Goal: Complete application form: Complete application form

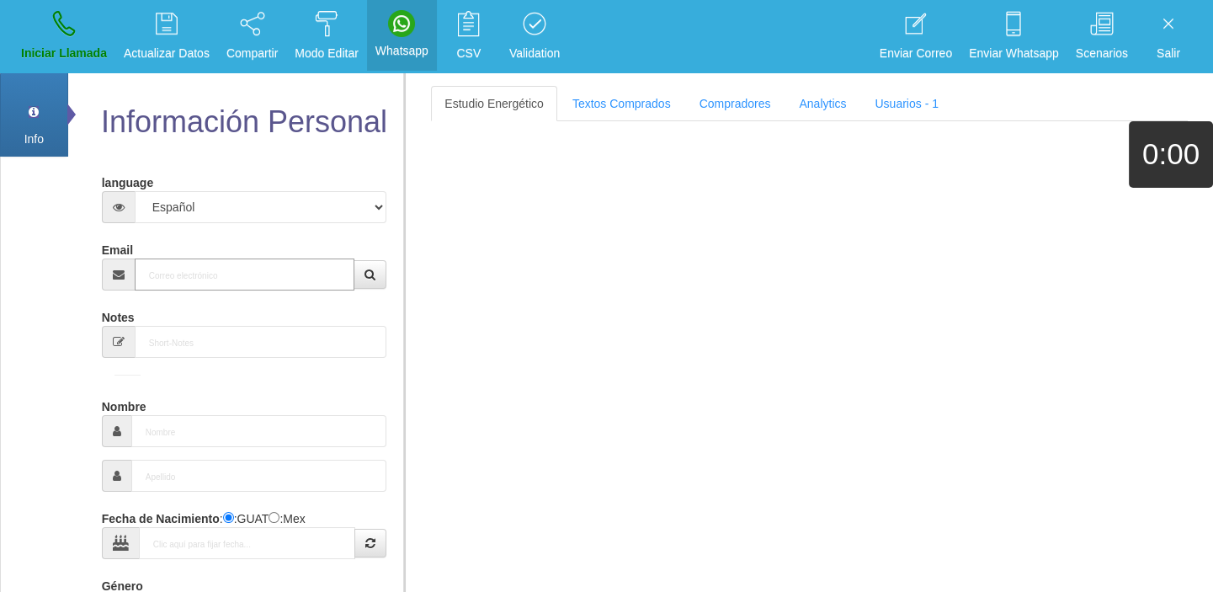
click at [269, 286] on input "Email" at bounding box center [245, 274] width 221 height 32
paste input "[EMAIL_ADDRESS][DOMAIN_NAME]"
type input "[EMAIL_ADDRESS][DOMAIN_NAME]"
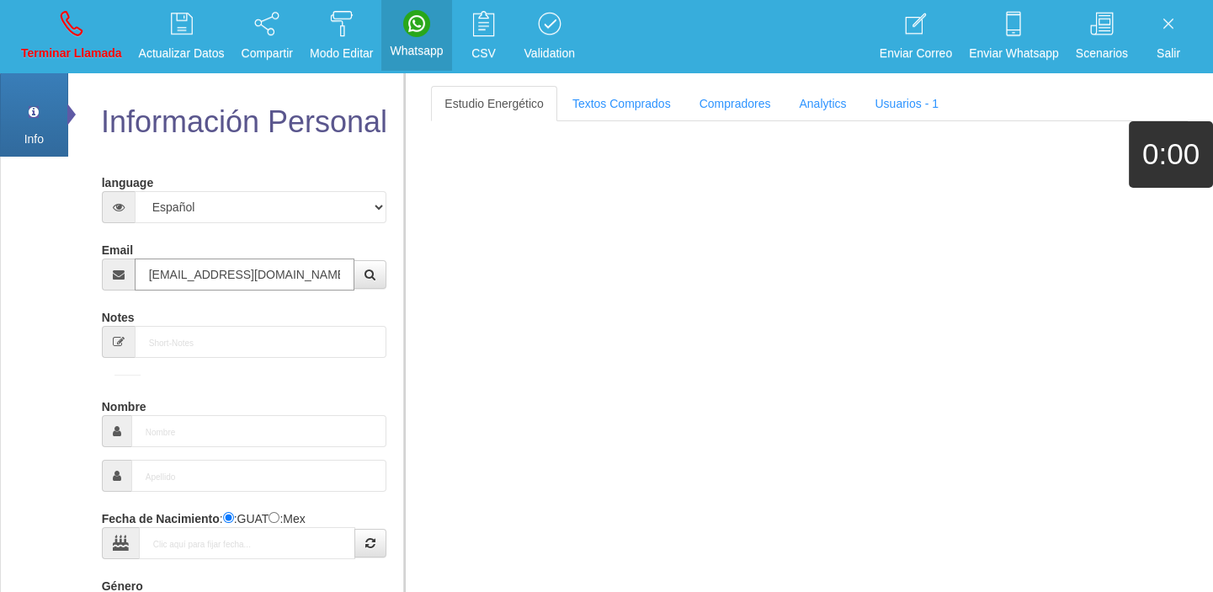
type input "25 Ago 1953"
select select
type input "[PERSON_NAME]"
select select "2"
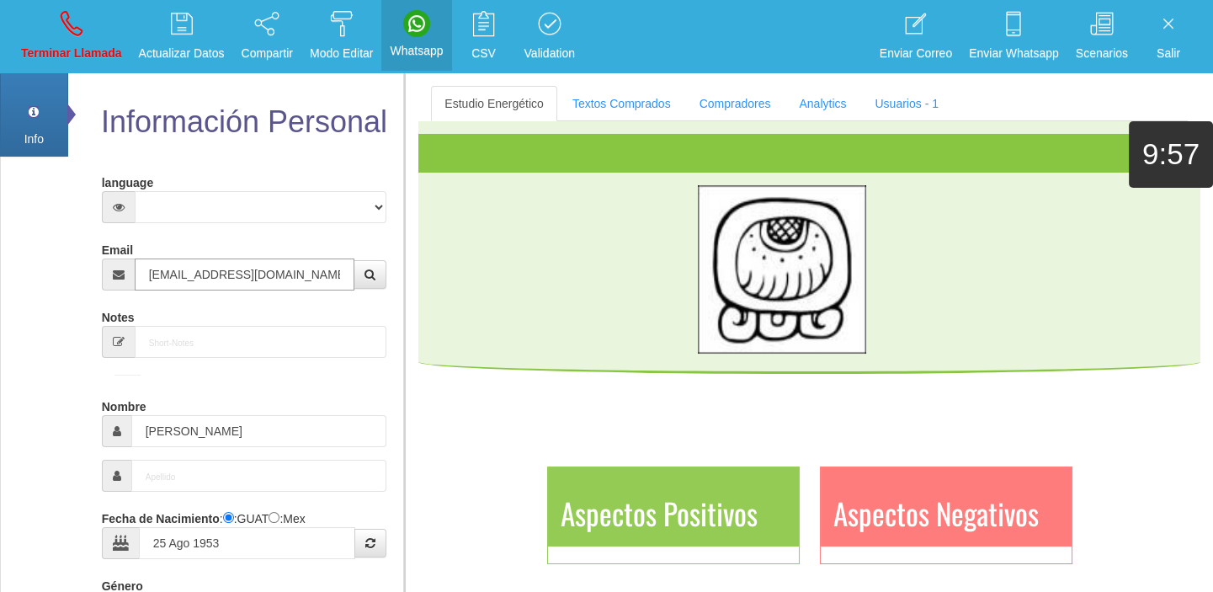
type input "[EMAIL_ADDRESS][DOMAIN_NAME]"
click at [597, 75] on section "Estudio Energético Realizar Pago Textos Comprados Compradores Analytics Usuario…" at bounding box center [808, 369] width 809 height 592
click at [597, 95] on link "Textos Comprados" at bounding box center [621, 103] width 125 height 35
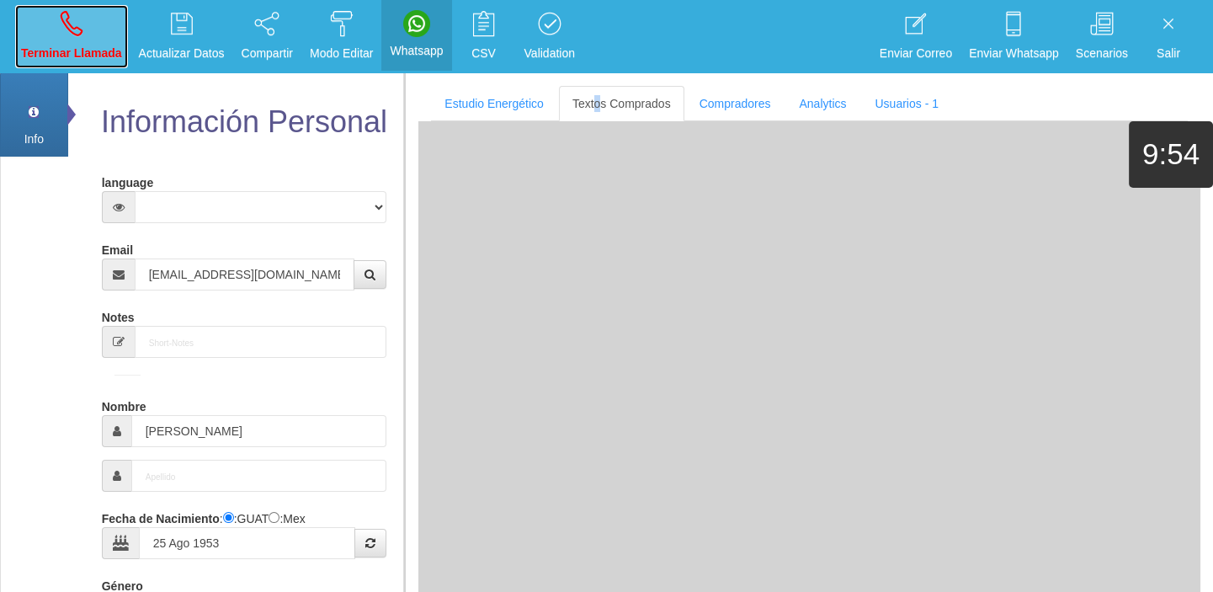
click at [98, 58] on p "Terminar Llamada" at bounding box center [71, 53] width 101 height 19
select select "0"
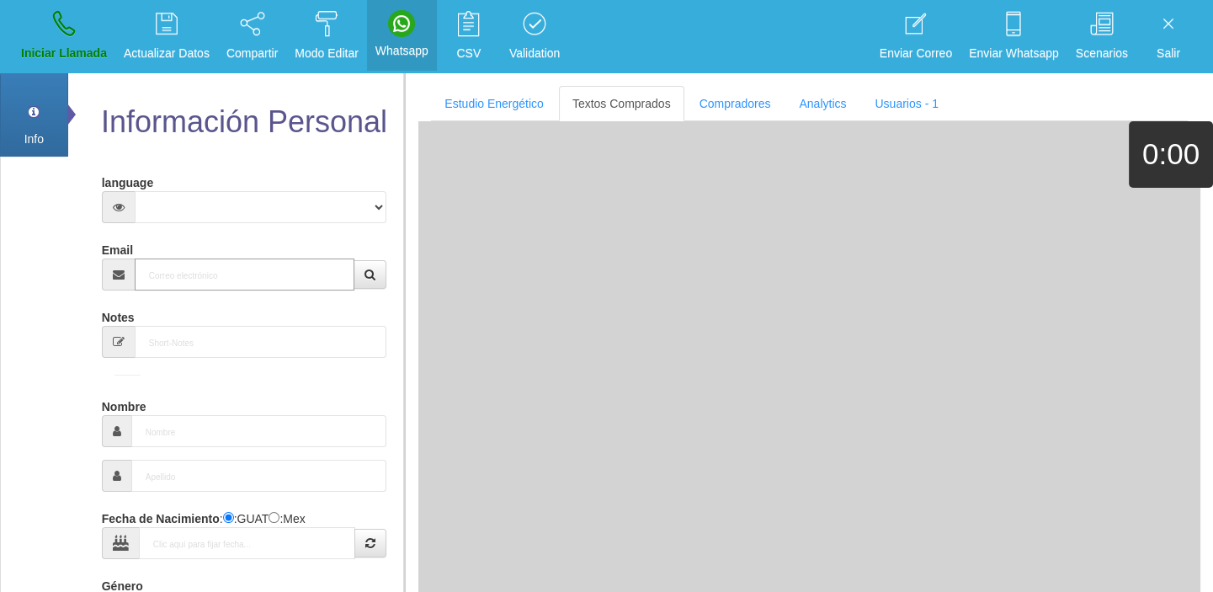
click at [184, 274] on input "Email" at bounding box center [245, 274] width 221 height 32
paste input "No llegan los mensajes a la casilla de correo no entran a la bandeja de entrada…"
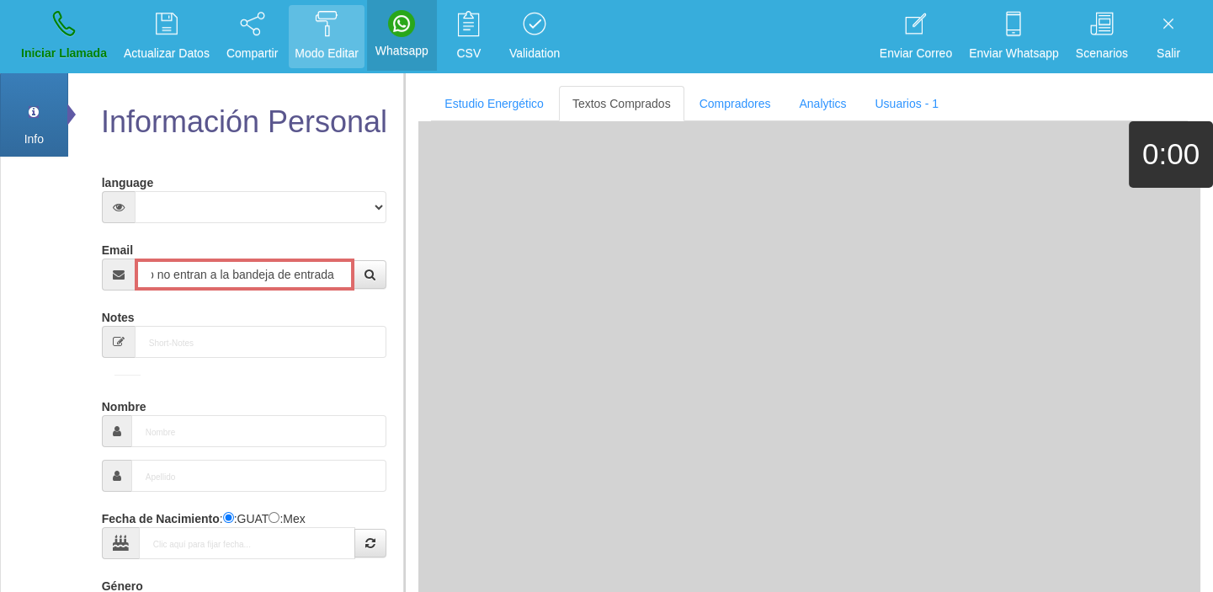
type input "No llegan los mensajes a la casilla de correo no entran a la bandeja de entrada…"
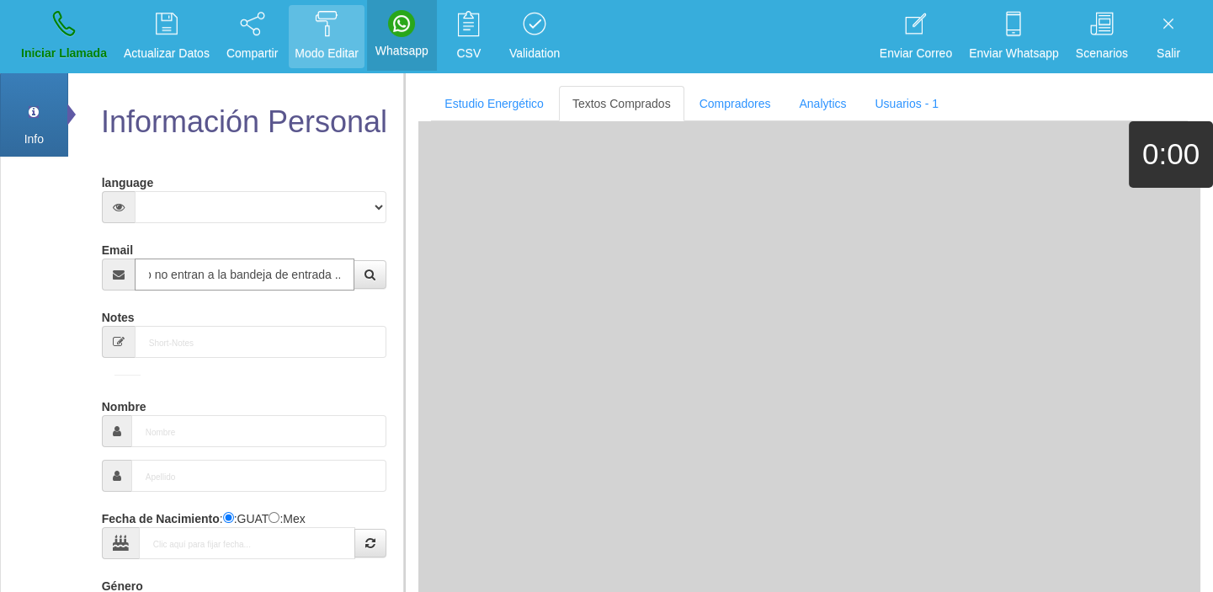
scroll to position [0, 0]
click at [320, 267] on input "No llegan los mensajes a la casilla de correo no entran a la bandeja de entrada…" at bounding box center [245, 274] width 221 height 32
